Goal: Find specific page/section: Find specific page/section

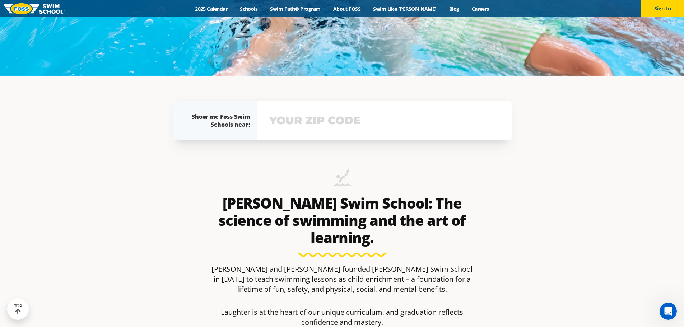
click at [271, 118] on input "text" at bounding box center [384, 120] width 234 height 21
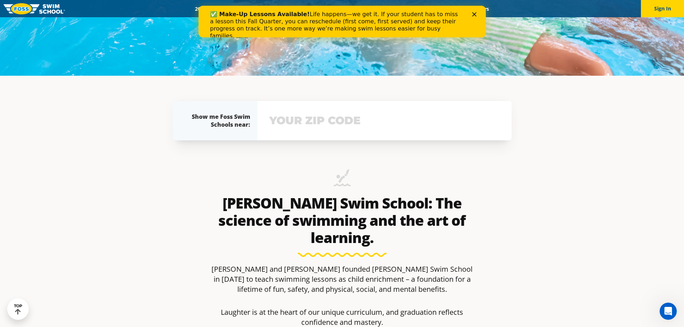
scroll to position [316, 0]
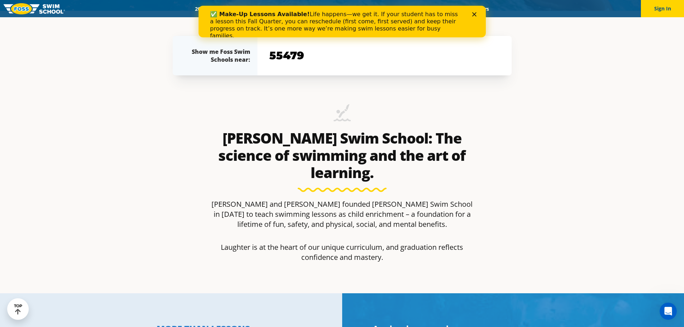
type input "55479"
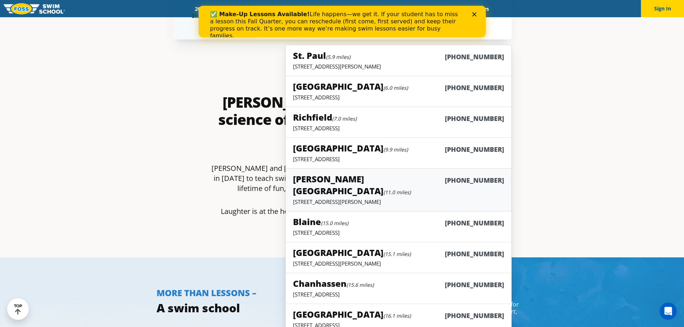
scroll to position [388, 0]
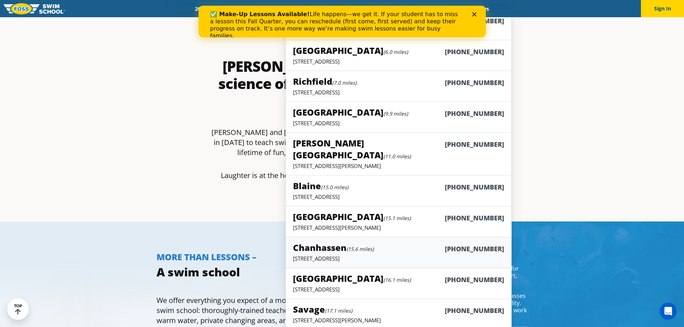
click at [333, 242] on h5 "Chanhassen (15.6 miles)" at bounding box center [333, 248] width 81 height 12
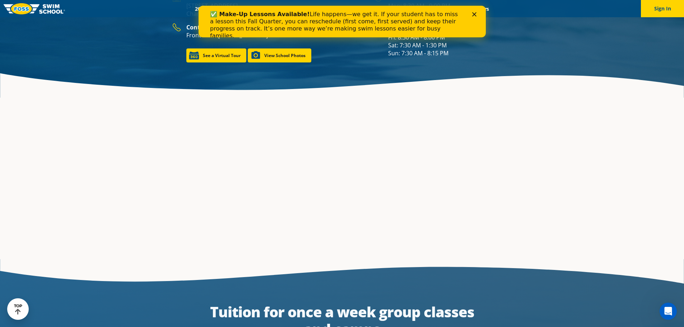
scroll to position [1129, 0]
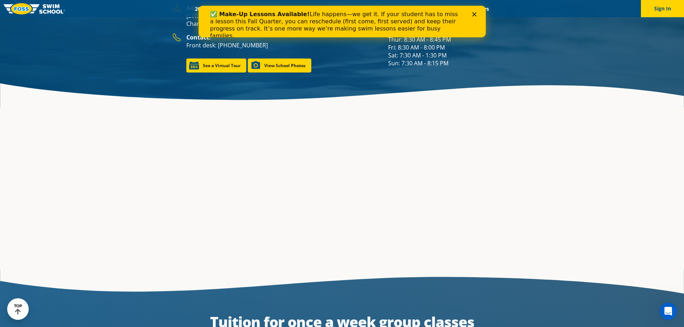
click at [211, 78] on div at bounding box center [342, 134] width 431 height 2490
